Goal: Complete application form

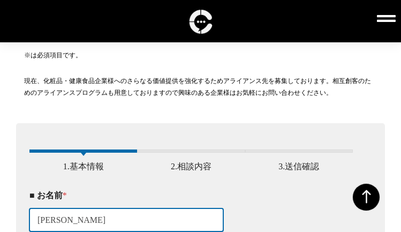
type input "[PERSON_NAME]"
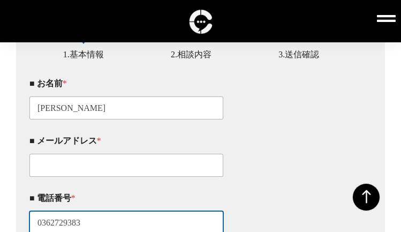
scroll to position [287, 0]
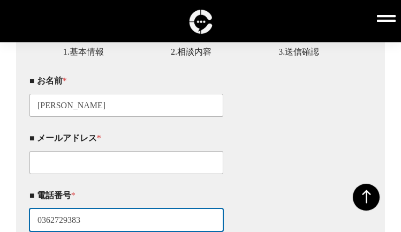
type input "0362729383"
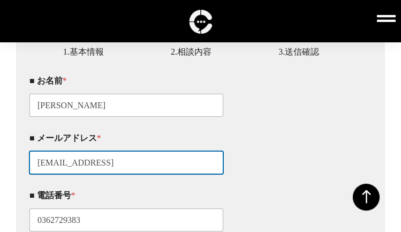
type input "[EMAIL_ADDRESS][DOMAIN_NAME]"
